Goal: Information Seeking & Learning: Learn about a topic

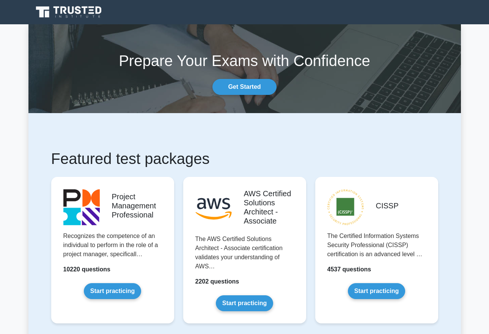
click at [37, 146] on div "Featured test packages Project Management Professional Recognizes the competenc…" at bounding box center [244, 326] width 432 height 426
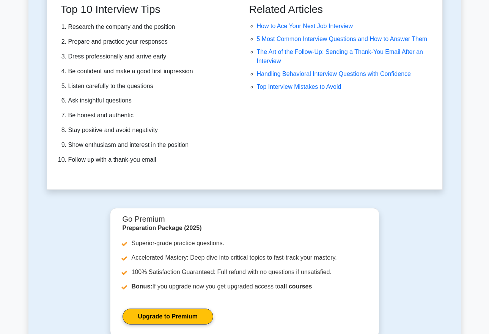
scroll to position [2138, 0]
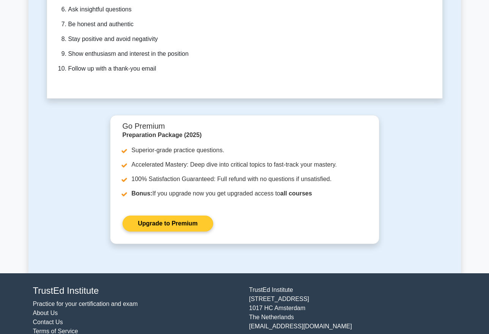
click at [173, 223] on link "Upgrade to Premium" at bounding box center [167, 223] width 91 height 16
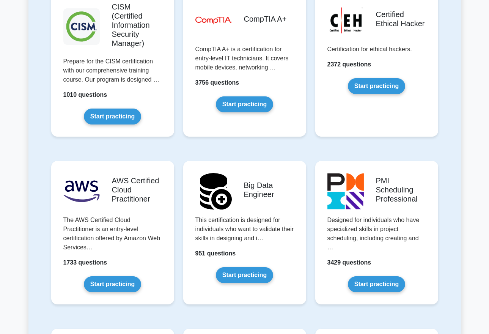
scroll to position [1137, 0]
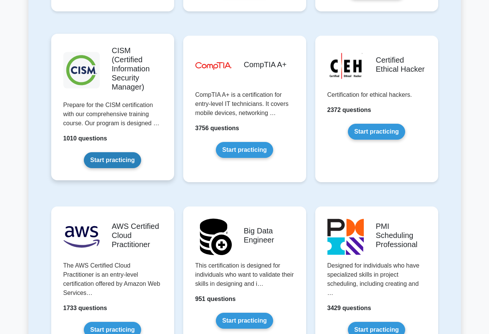
click at [118, 159] on link "Start practicing" at bounding box center [112, 160] width 57 height 16
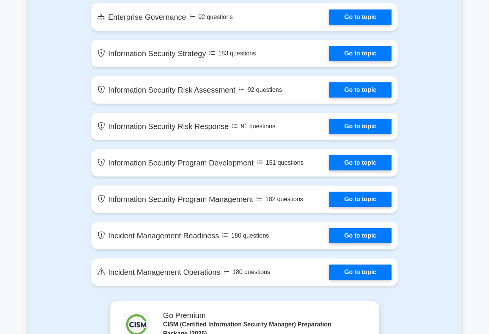
scroll to position [409, 0]
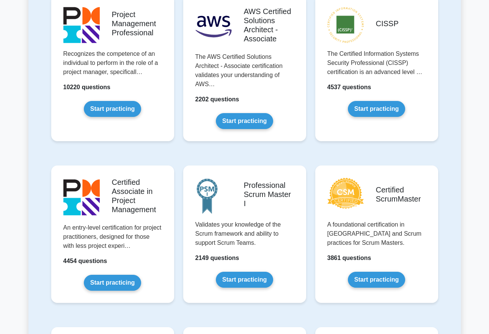
scroll to position [136, 0]
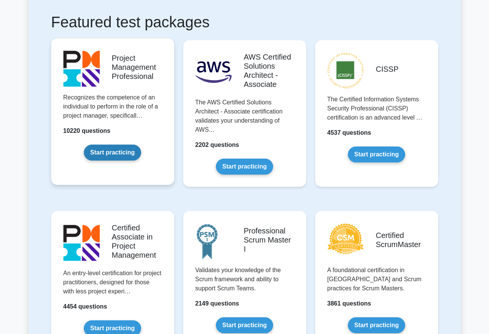
click at [114, 151] on link "Start practicing" at bounding box center [112, 152] width 57 height 16
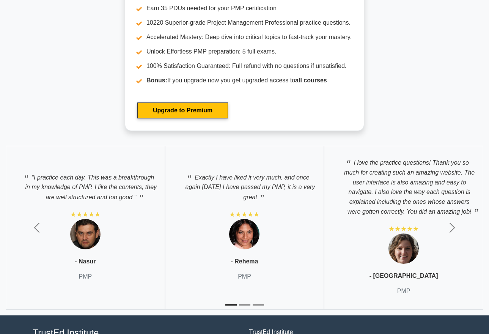
scroll to position [2411, 0]
